Goal: Task Accomplishment & Management: Use online tool/utility

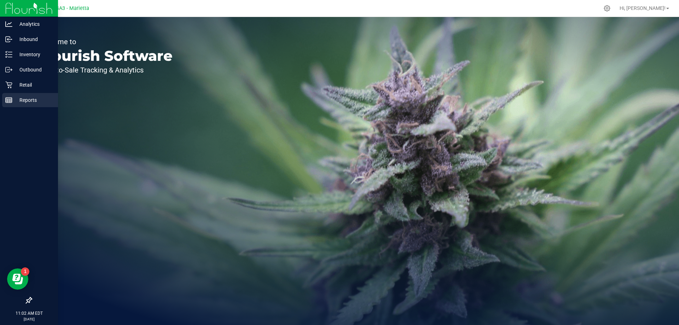
click at [26, 100] on p "Reports" at bounding box center [33, 100] width 42 height 8
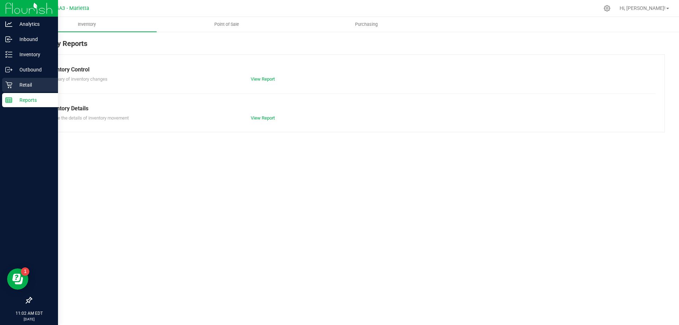
click at [29, 82] on p "Retail" at bounding box center [33, 85] width 42 height 8
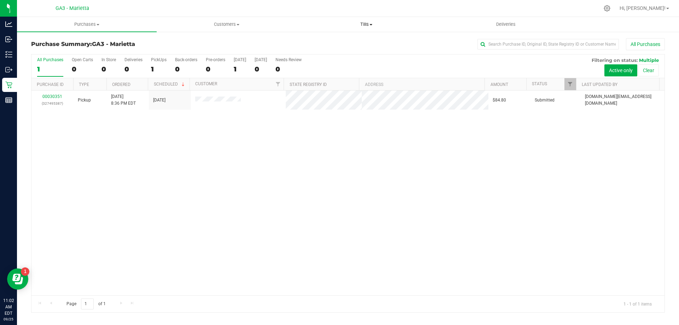
click at [367, 23] on span "Tills" at bounding box center [366, 24] width 139 height 6
click at [343, 41] on span "Manage tills" at bounding box center [321, 43] width 48 height 6
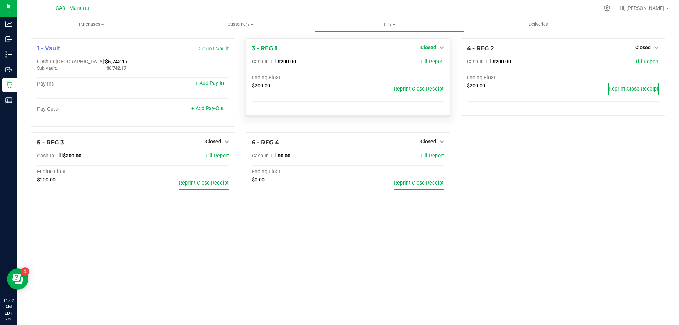
click at [441, 46] on icon at bounding box center [441, 47] width 5 height 5
click at [434, 64] on link "Open Till" at bounding box center [428, 62] width 19 height 6
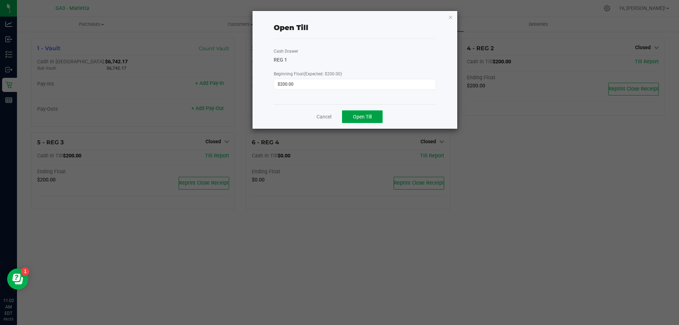
click at [360, 118] on span "Open Till" at bounding box center [362, 117] width 19 height 6
